Goal: Find specific page/section: Find specific page/section

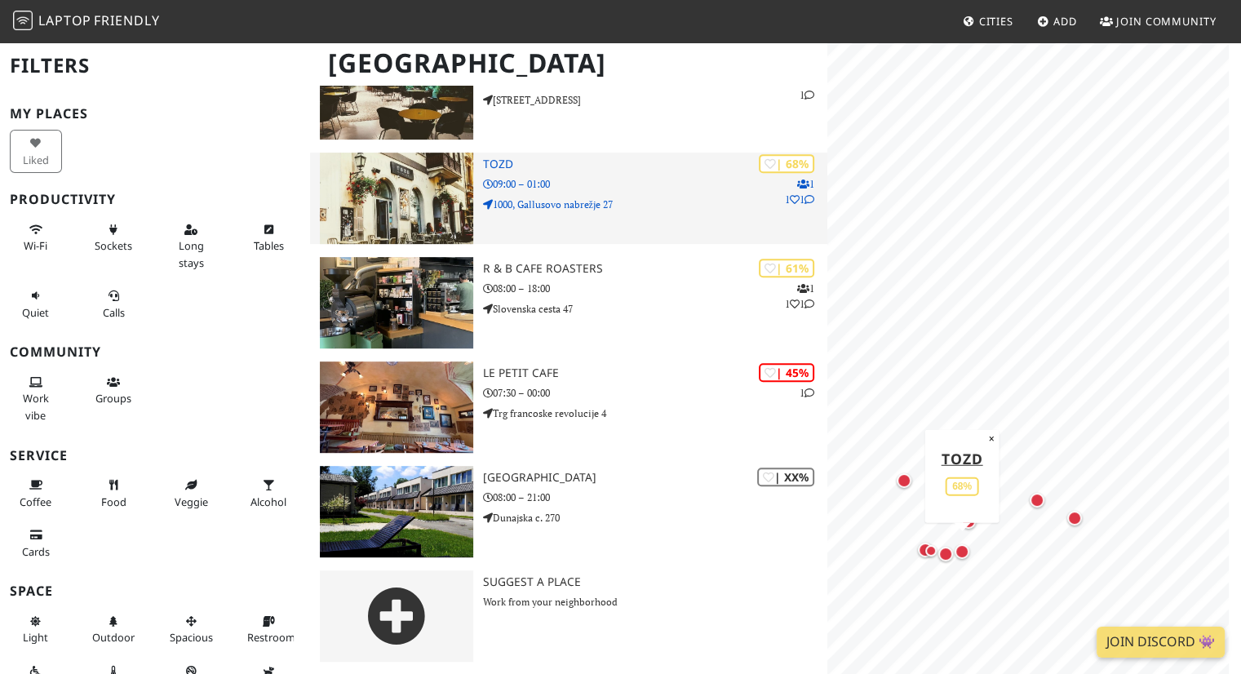
scroll to position [718, 0]
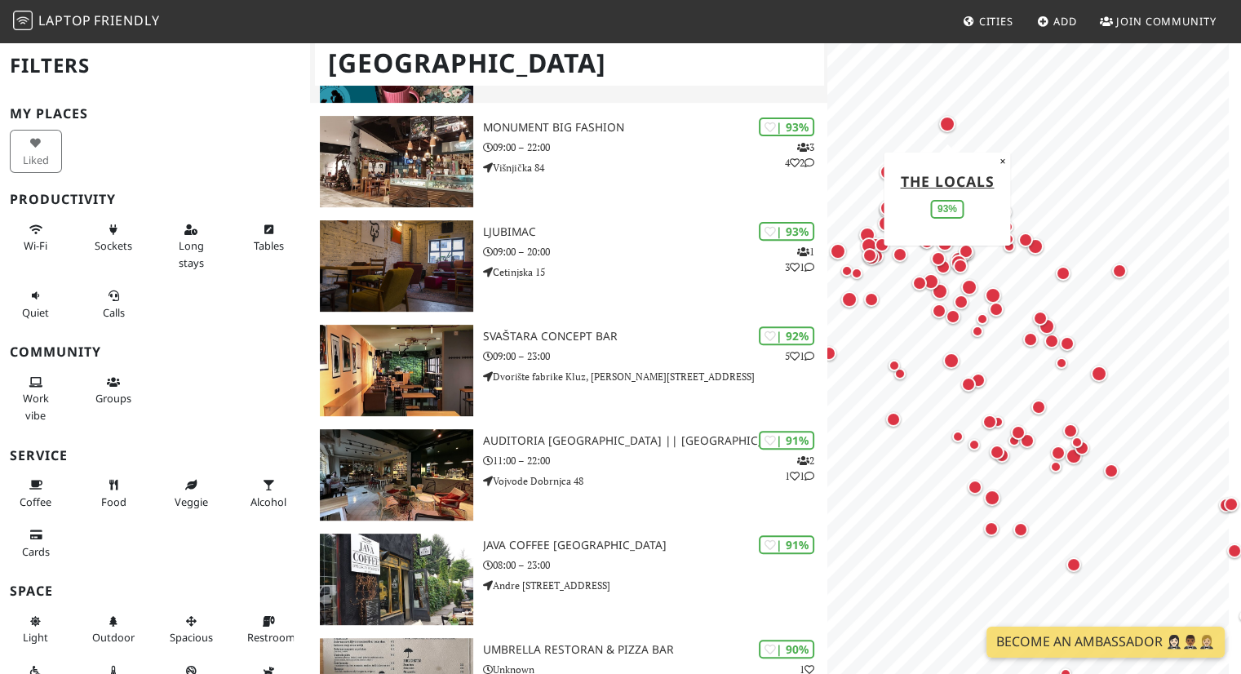
scroll to position [653, 0]
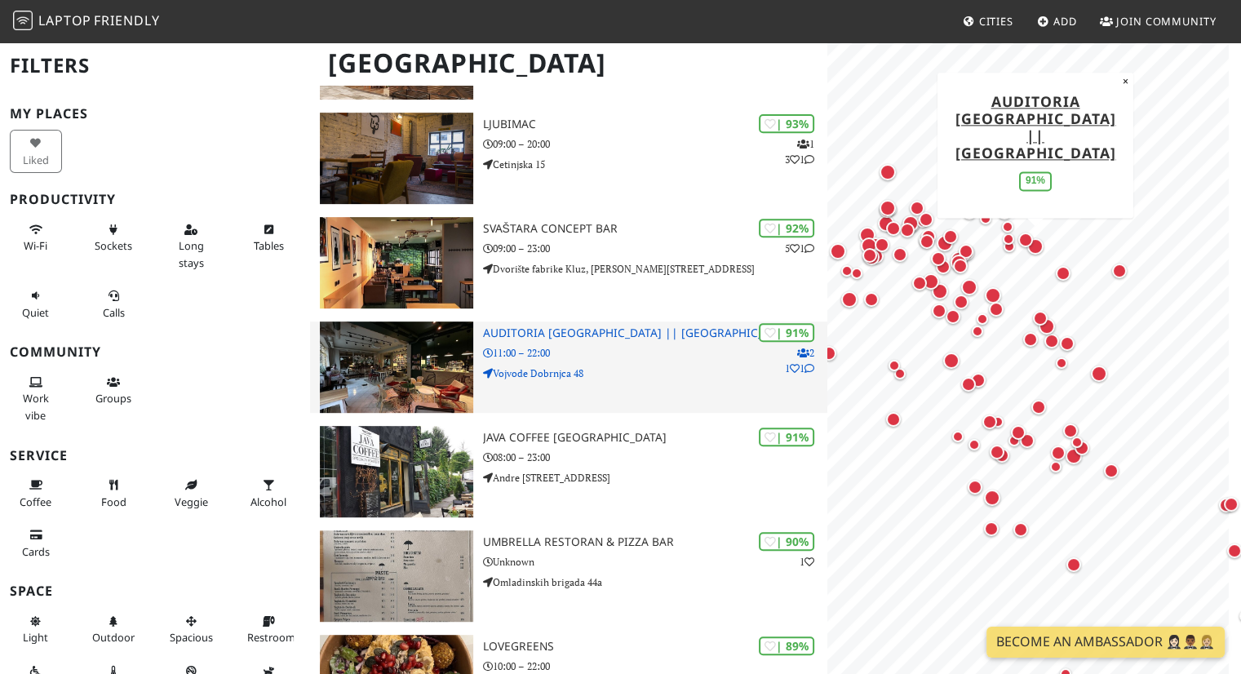
click at [404, 386] on img at bounding box center [396, 366] width 153 height 91
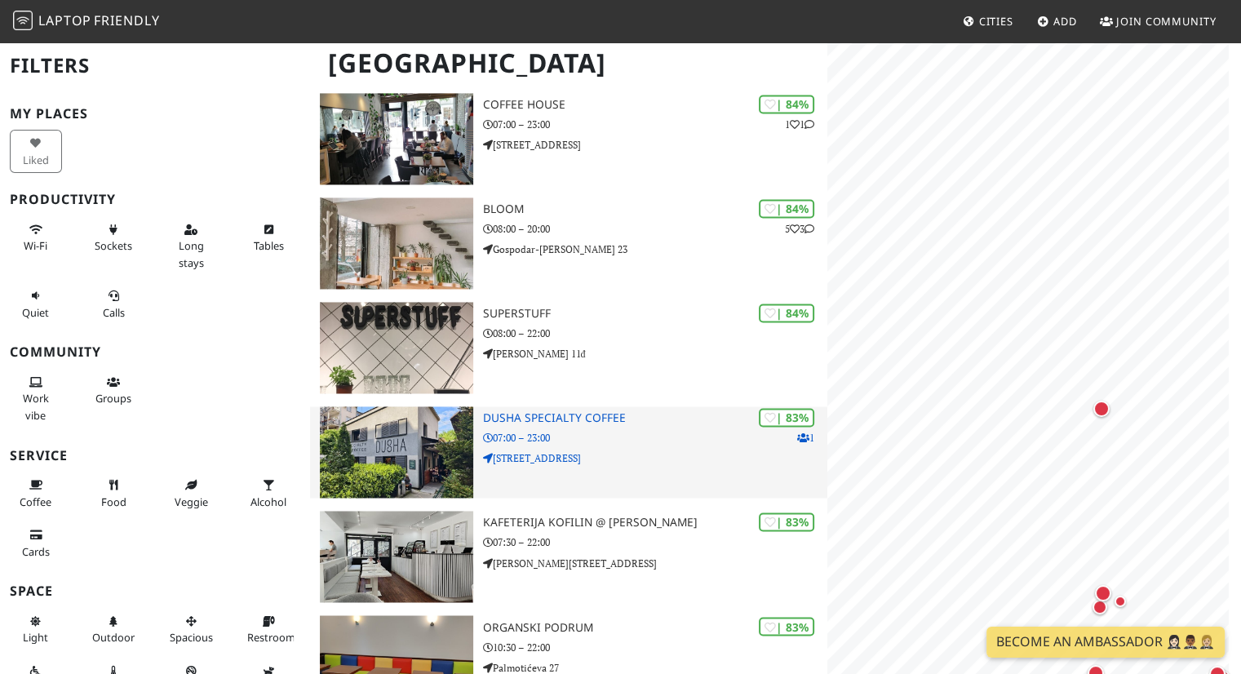
scroll to position [0, 0]
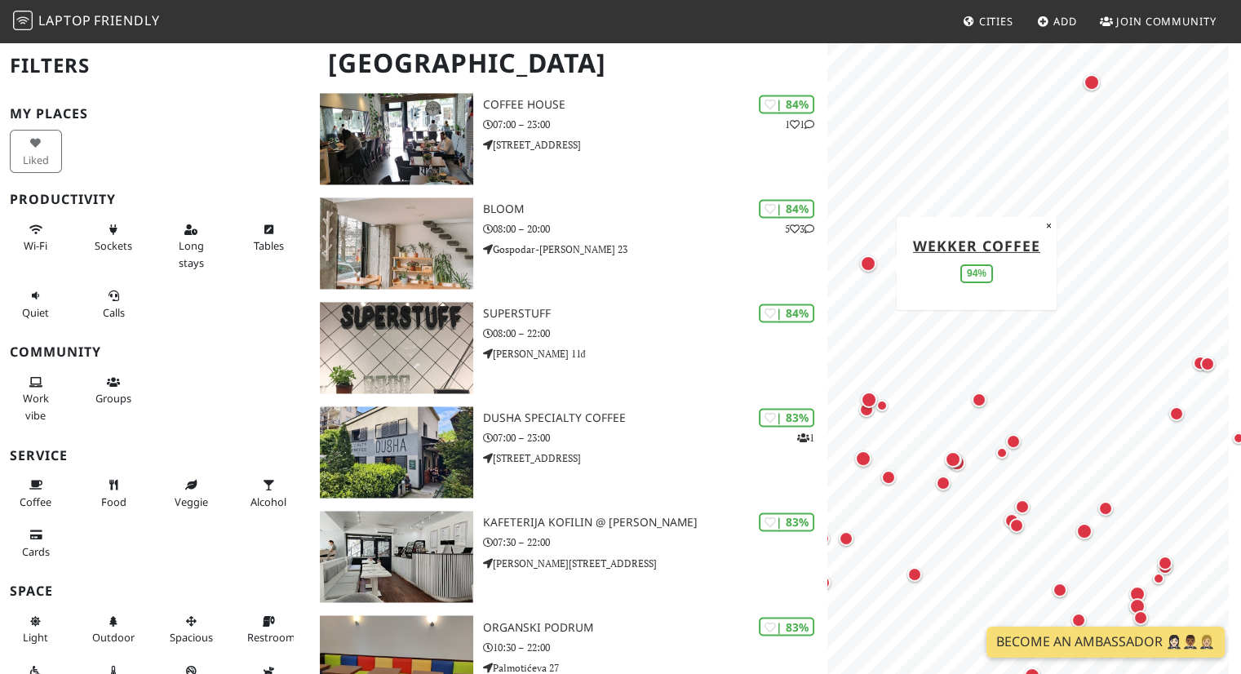
click at [865, 269] on div "Map marker" at bounding box center [868, 263] width 16 height 16
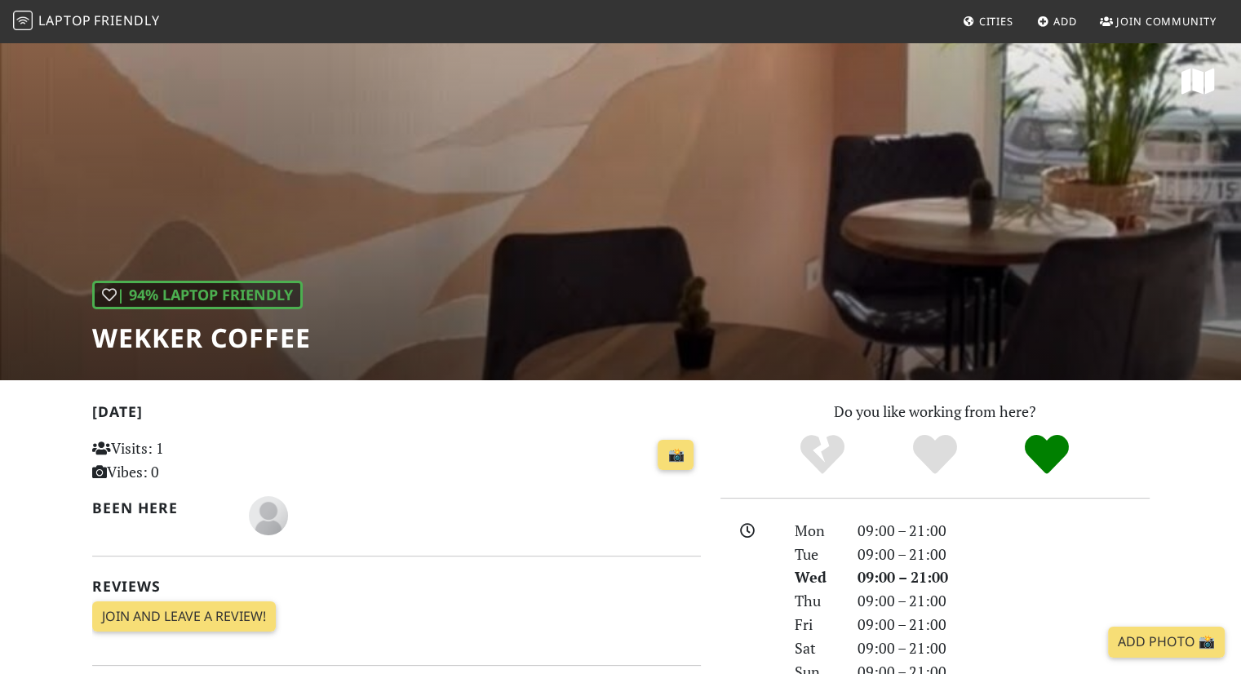
click at [616, 202] on div "| 94% Laptop Friendly Wekker Coffee" at bounding box center [620, 210] width 1241 height 339
click at [933, 210] on div "| 94% Laptop Friendly Wekker Coffee" at bounding box center [620, 210] width 1241 height 339
